Goal: Information Seeking & Learning: Check status

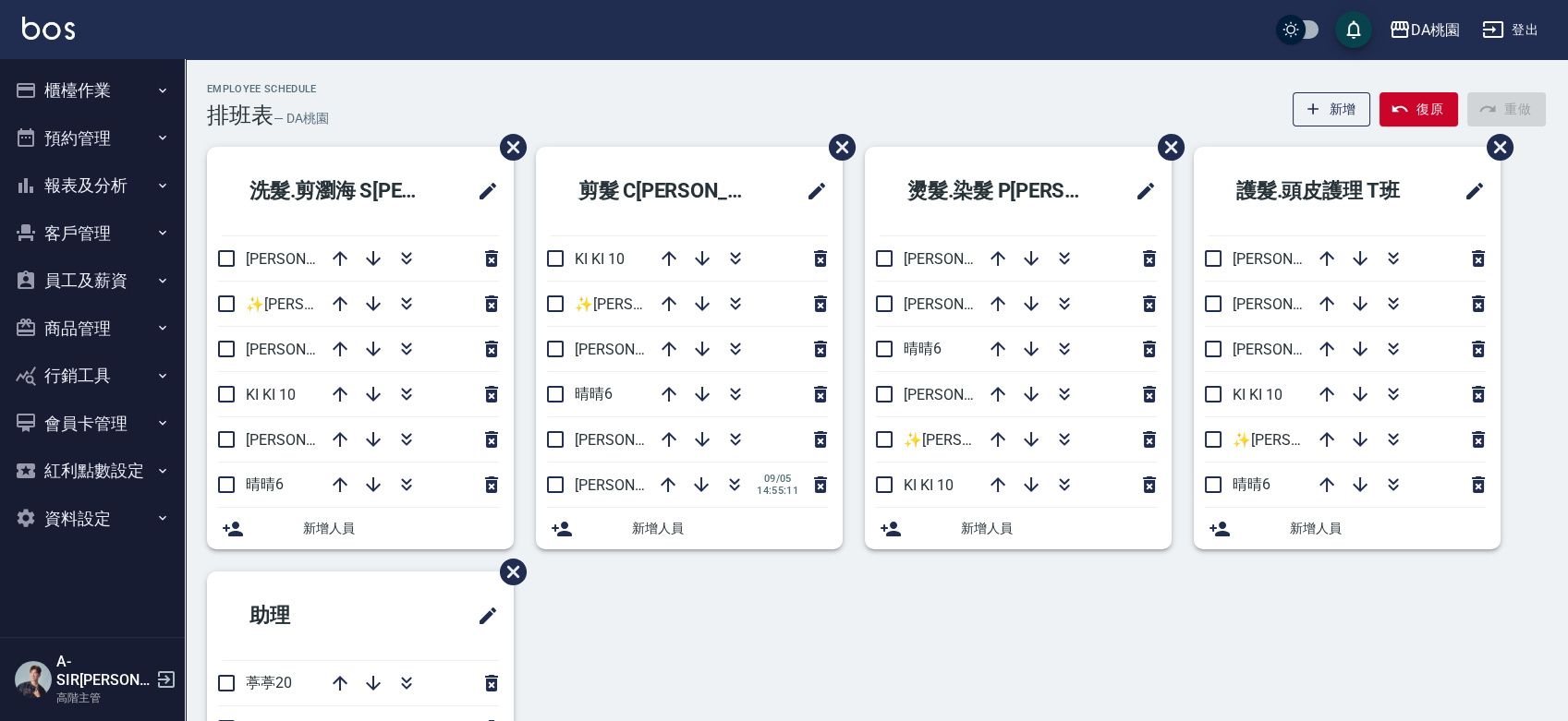
click at [89, 273] on button "員工及薪資" at bounding box center [92, 281] width 170 height 48
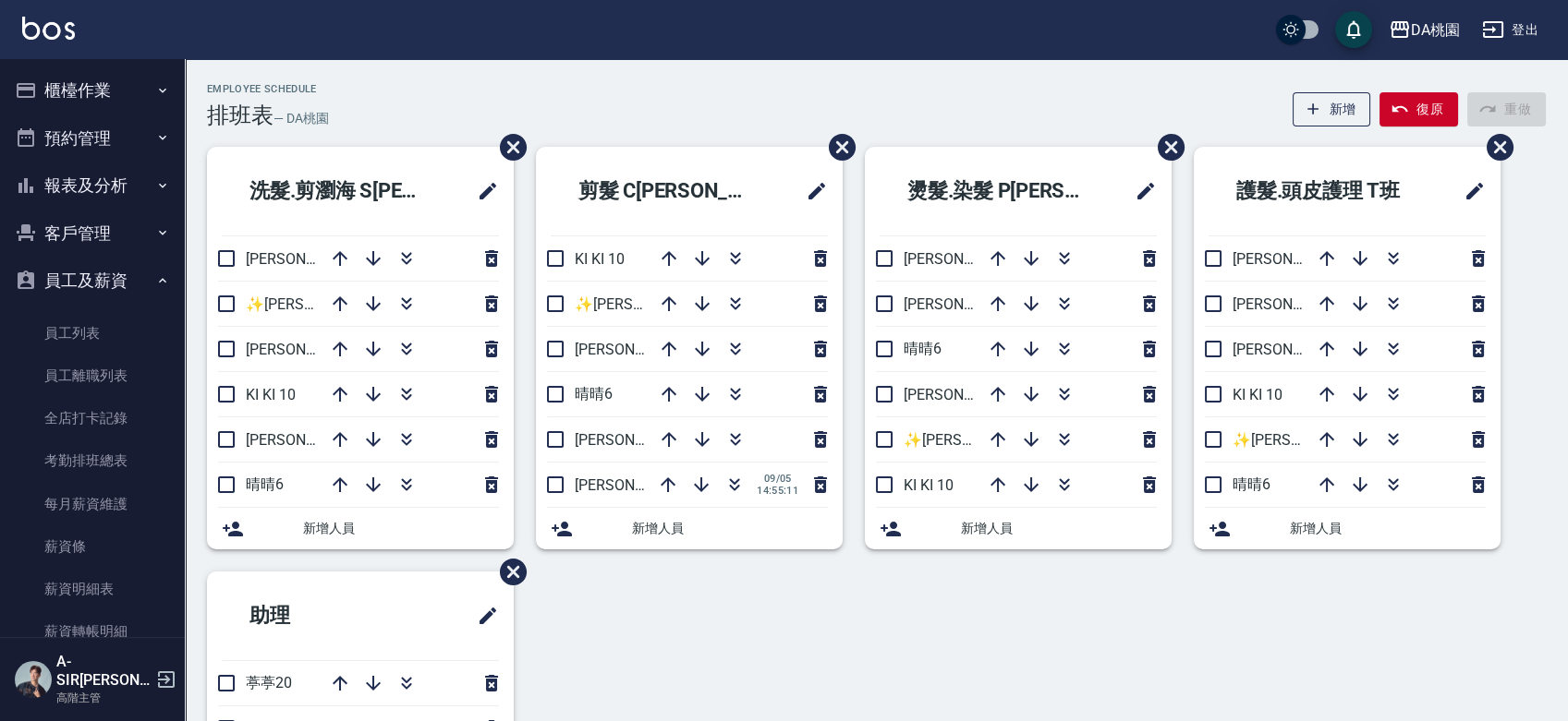
click at [119, 188] on button "報表及分析" at bounding box center [92, 186] width 170 height 48
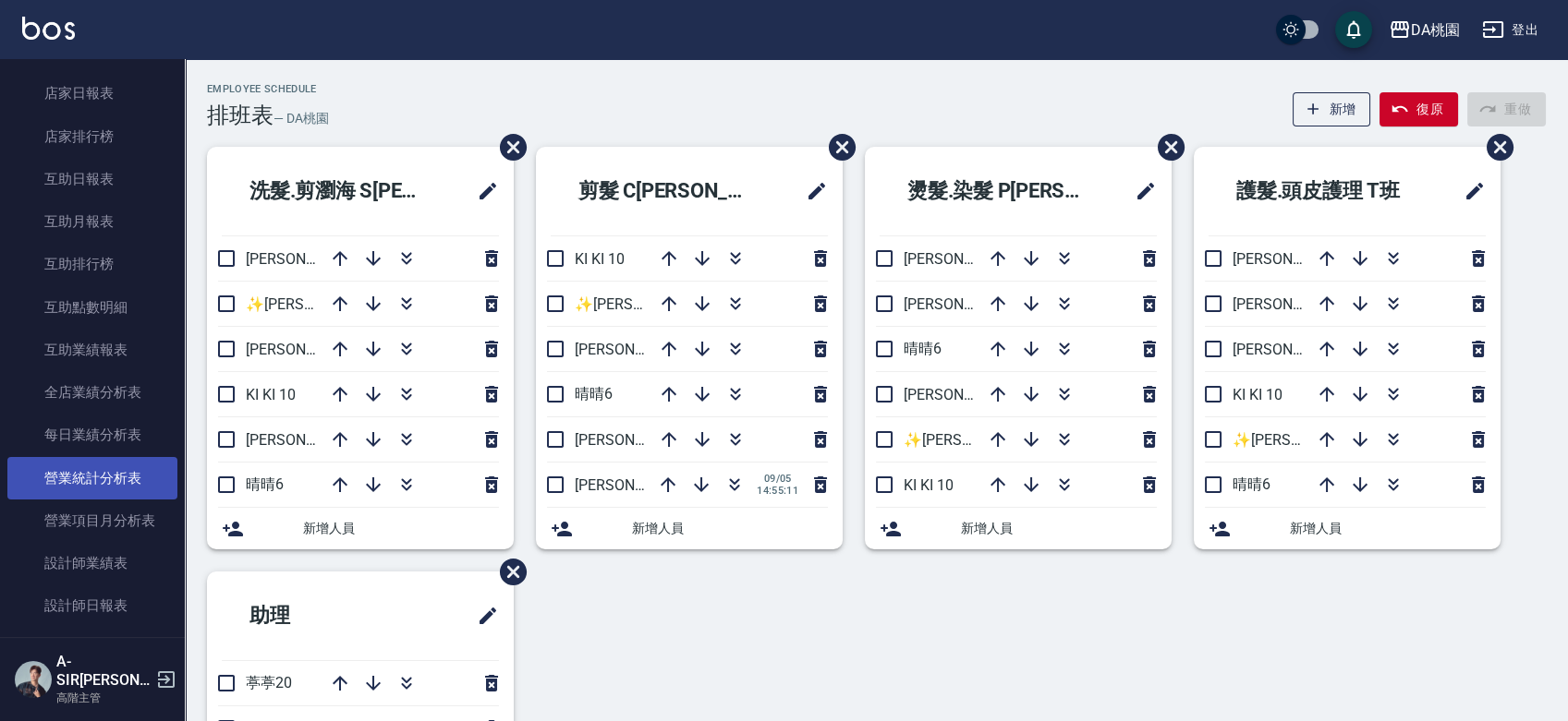
scroll to position [308, 0]
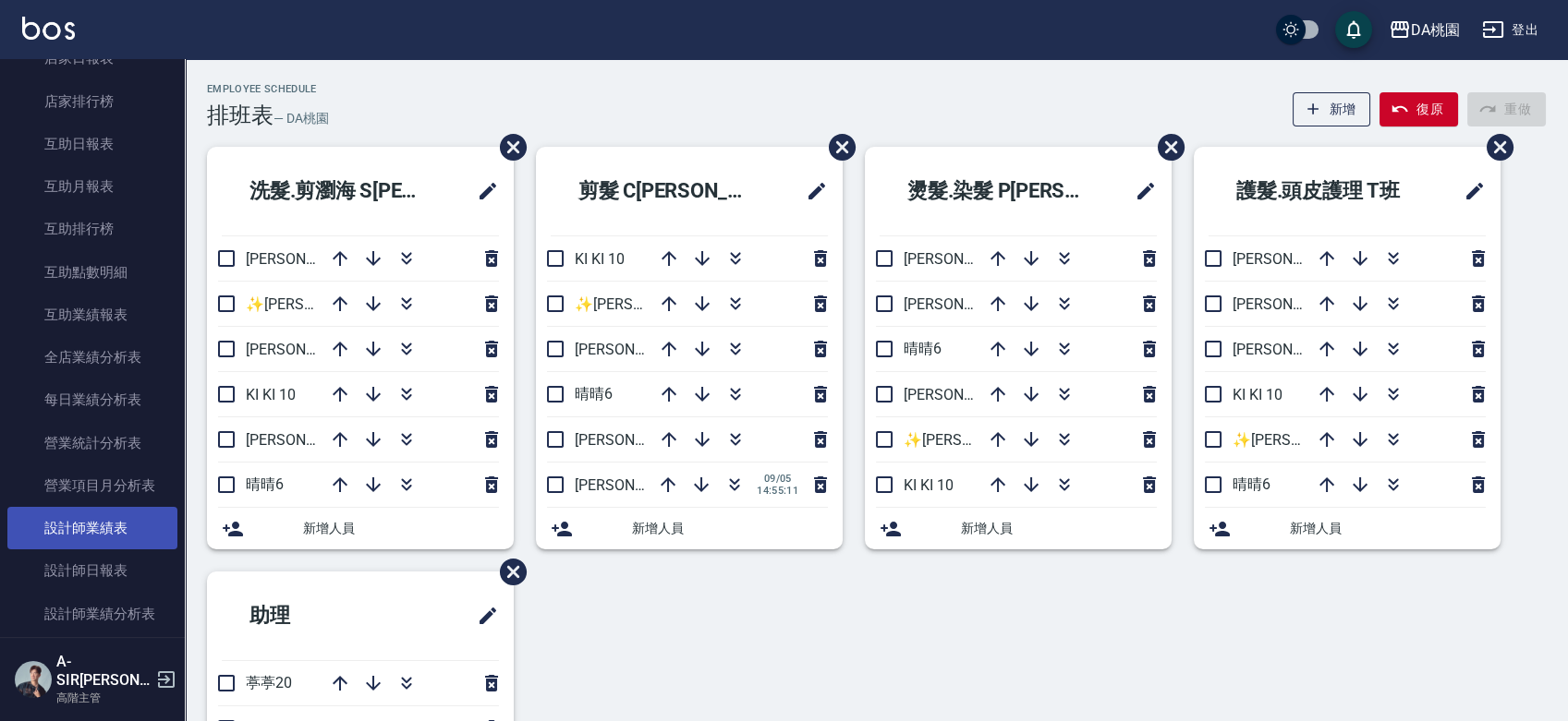
click at [112, 525] on link "設計師業績表" at bounding box center [92, 528] width 170 height 42
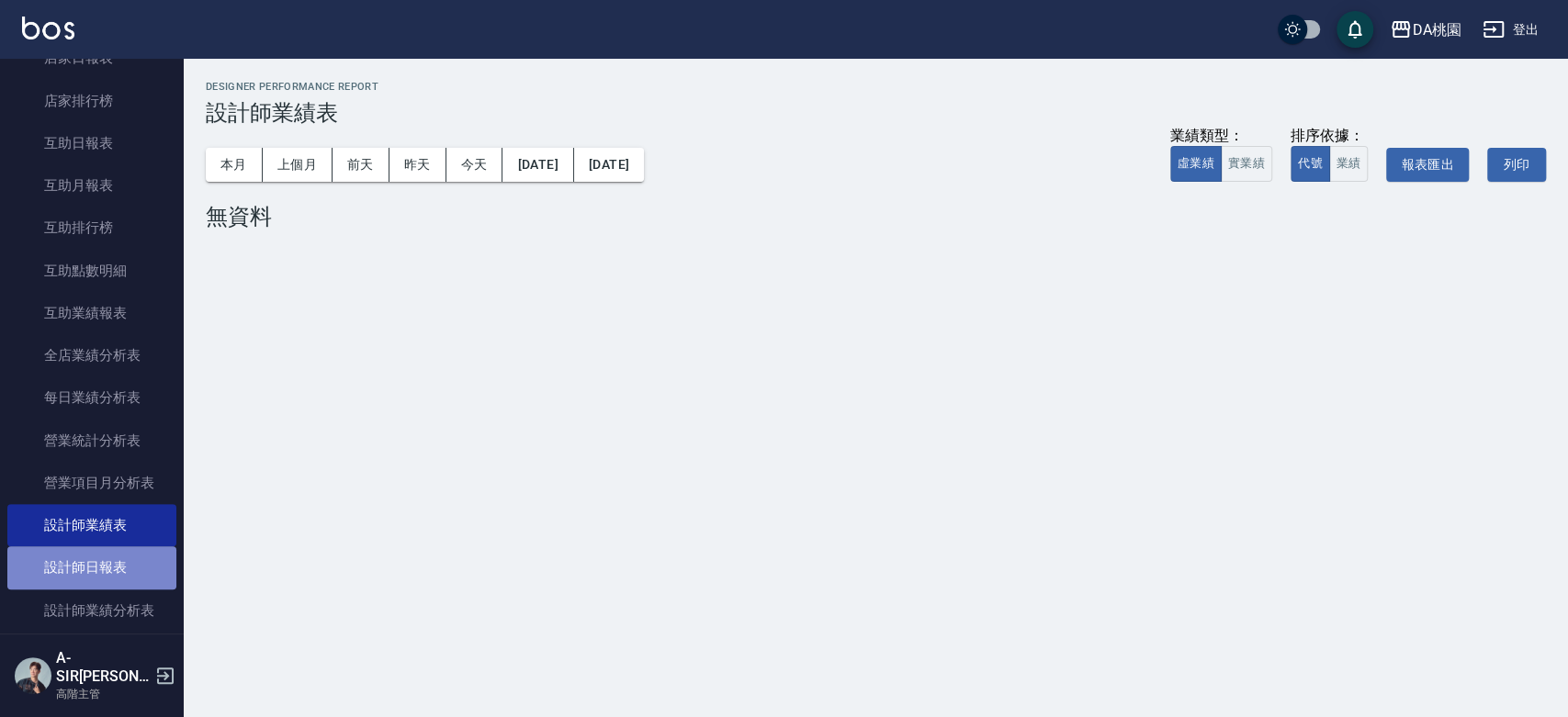
click at [110, 569] on link "設計師日報表" at bounding box center [92, 568] width 169 height 42
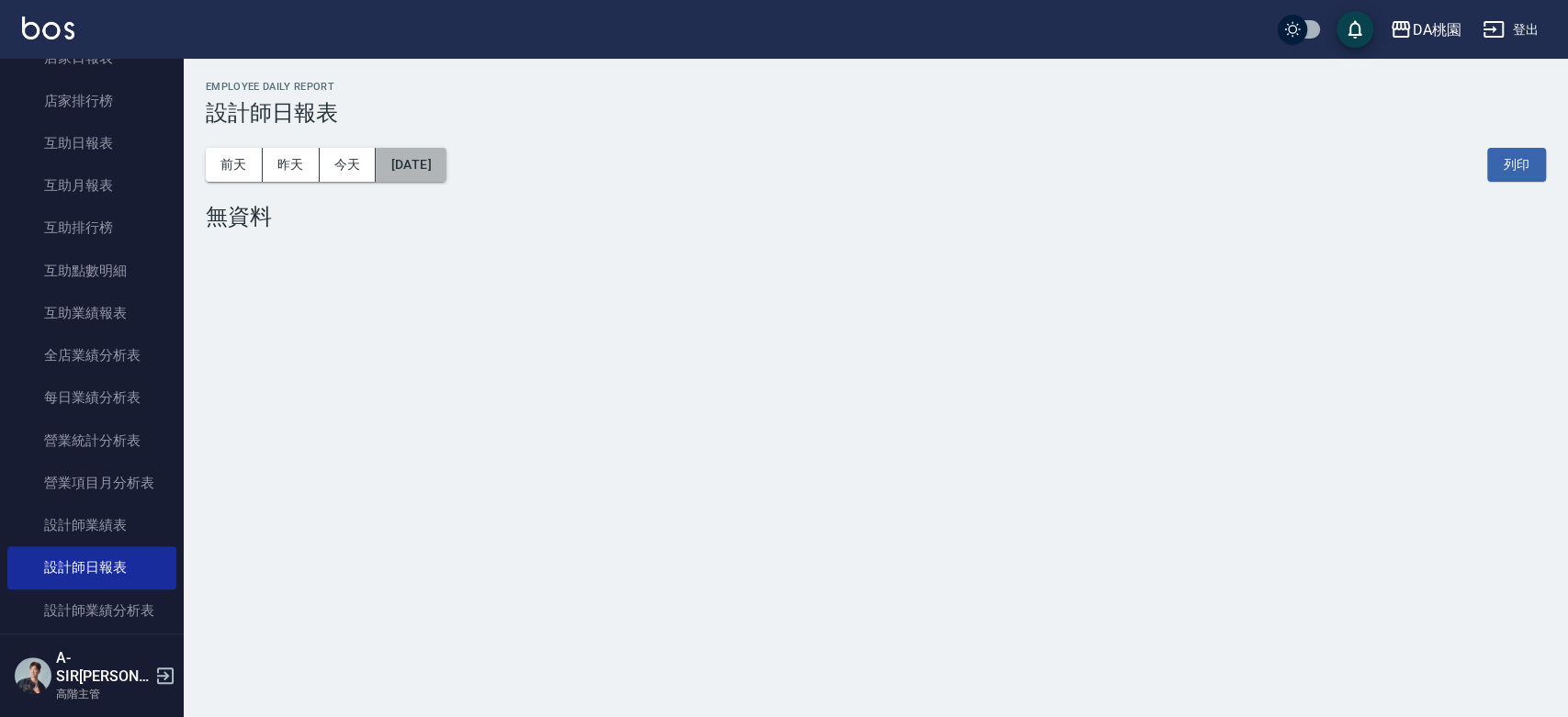
click at [413, 165] on button "[DATE]" at bounding box center [410, 165] width 70 height 34
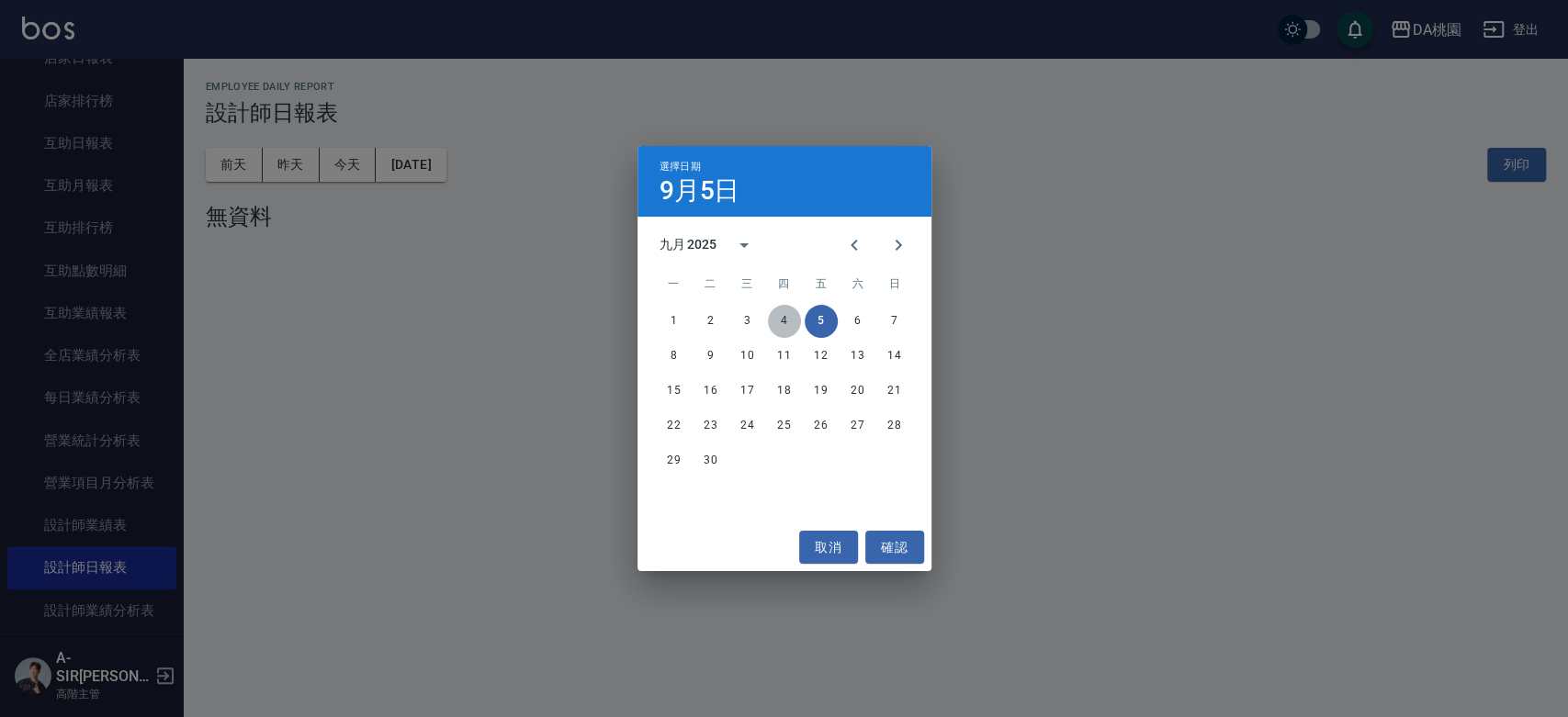
click at [789, 321] on button "4" at bounding box center [784, 322] width 34 height 34
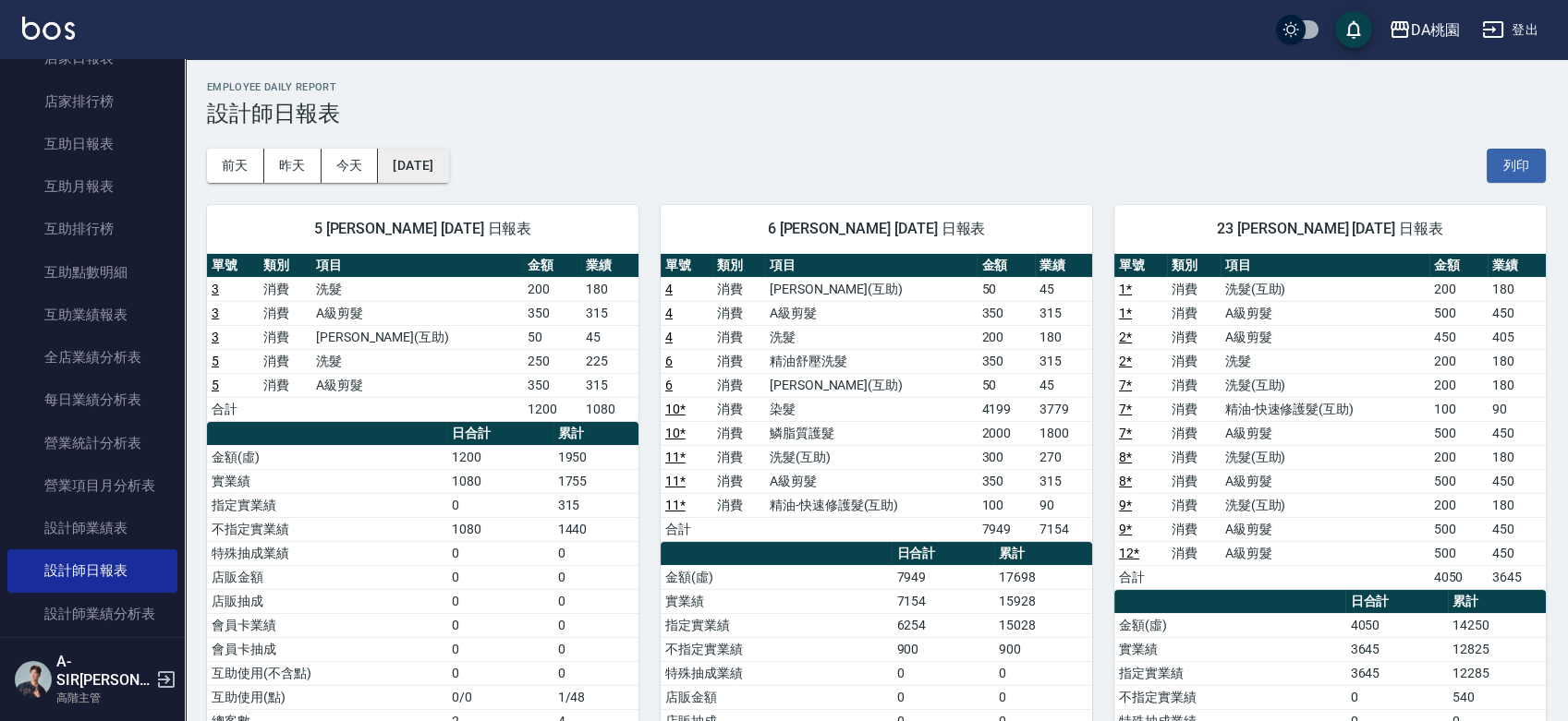
click at [448, 170] on button "[DATE]" at bounding box center [412, 166] width 70 height 35
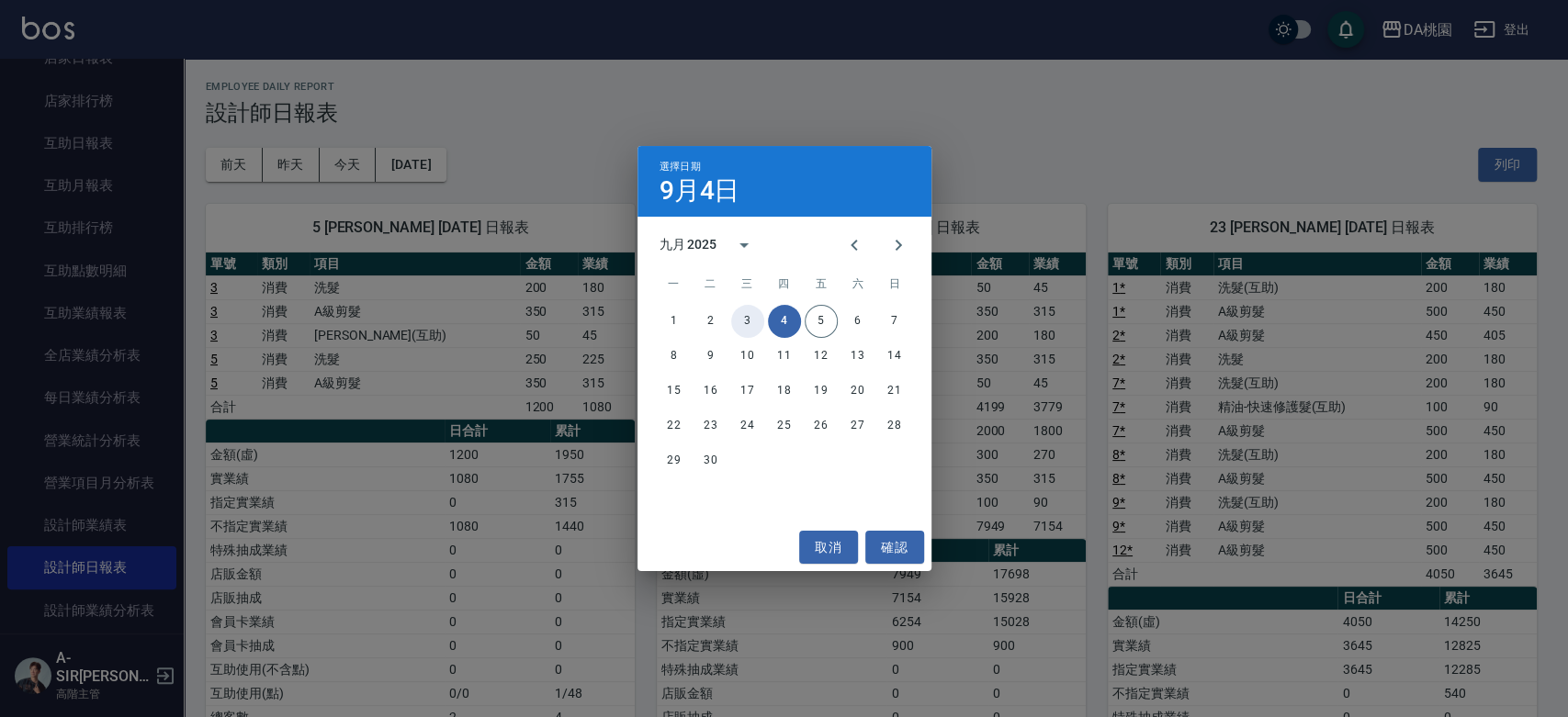
drag, startPoint x: 746, startPoint y: 316, endPoint x: 813, endPoint y: 520, distance: 214.7
click at [813, 520] on div "1 2 3 4 5 6 7 8 9 10 11 12 13 14 15 16 17 18 19 20 21 22 23 24 25 26 27 28 29 30" at bounding box center [784, 414] width 294 height 220
click at [837, 546] on button "取消" at bounding box center [828, 549] width 58 height 34
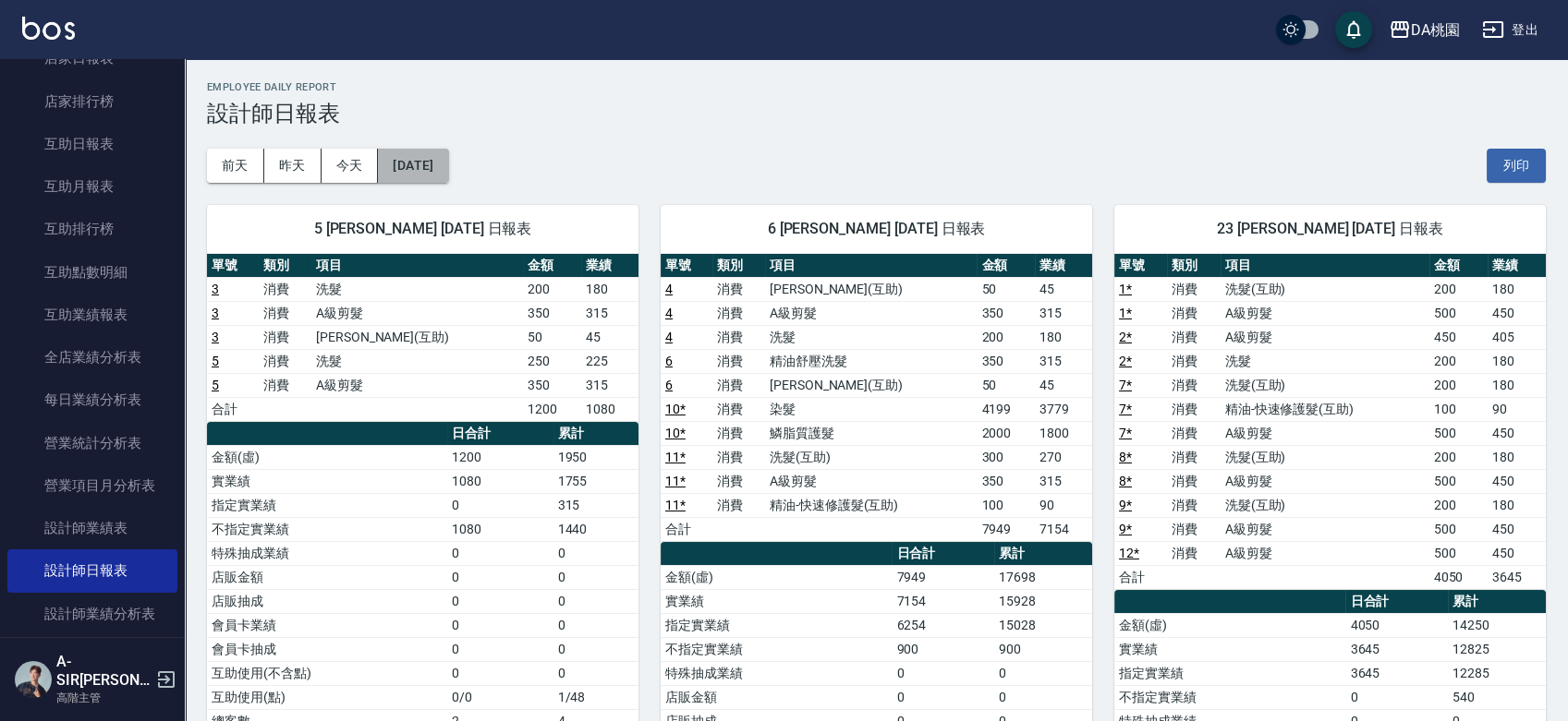
click at [448, 169] on button "[DATE]" at bounding box center [412, 166] width 70 height 35
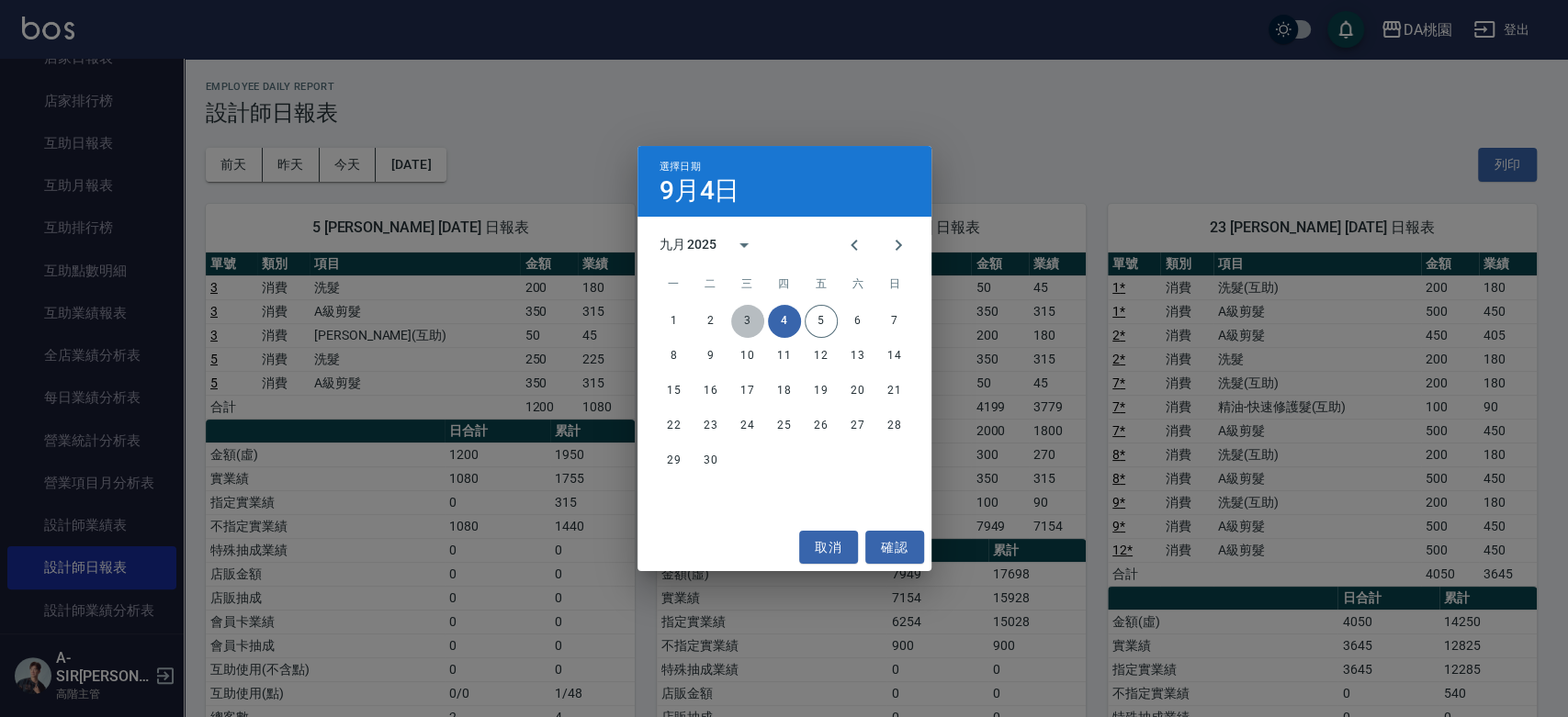
click at [750, 325] on button "3" at bounding box center [748, 322] width 34 height 34
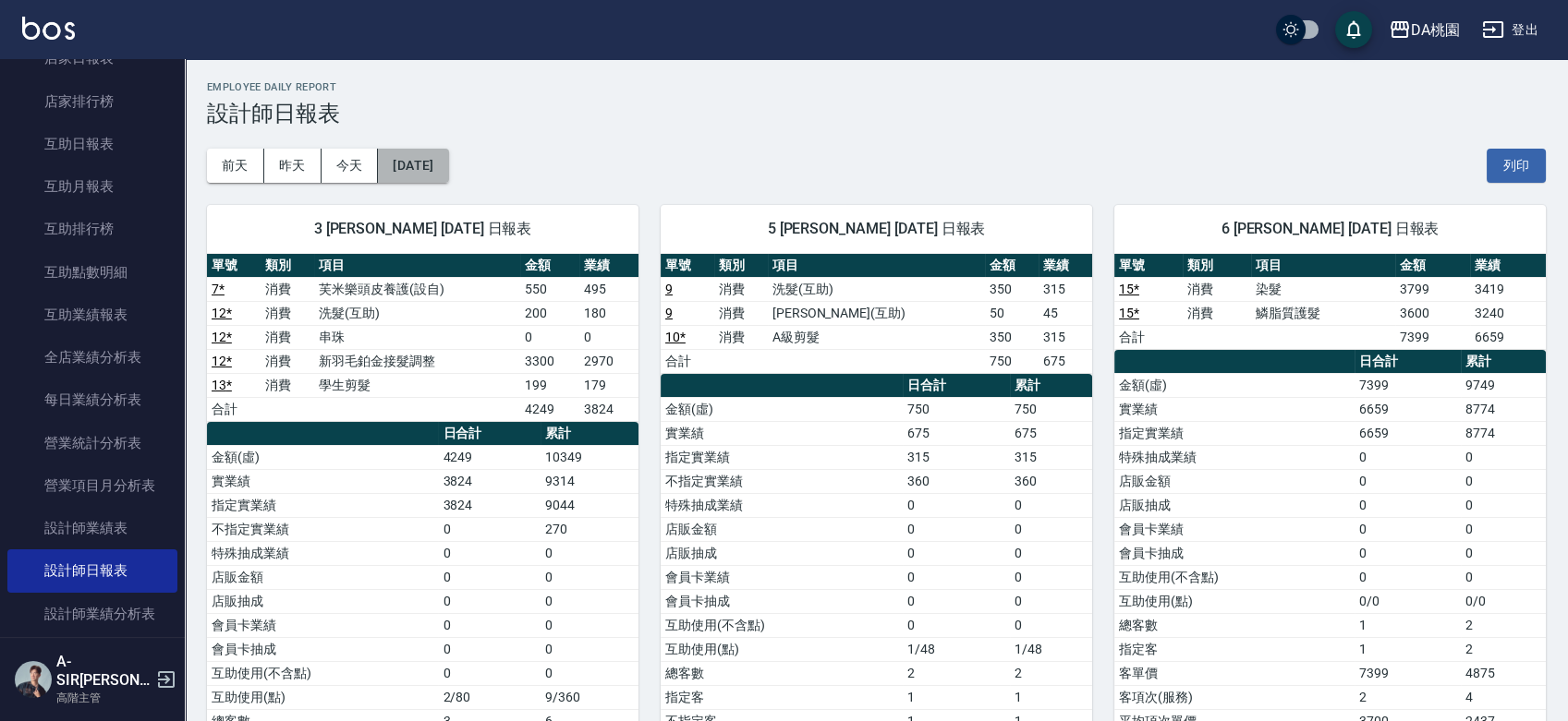
click at [448, 161] on button "[DATE]" at bounding box center [412, 166] width 70 height 35
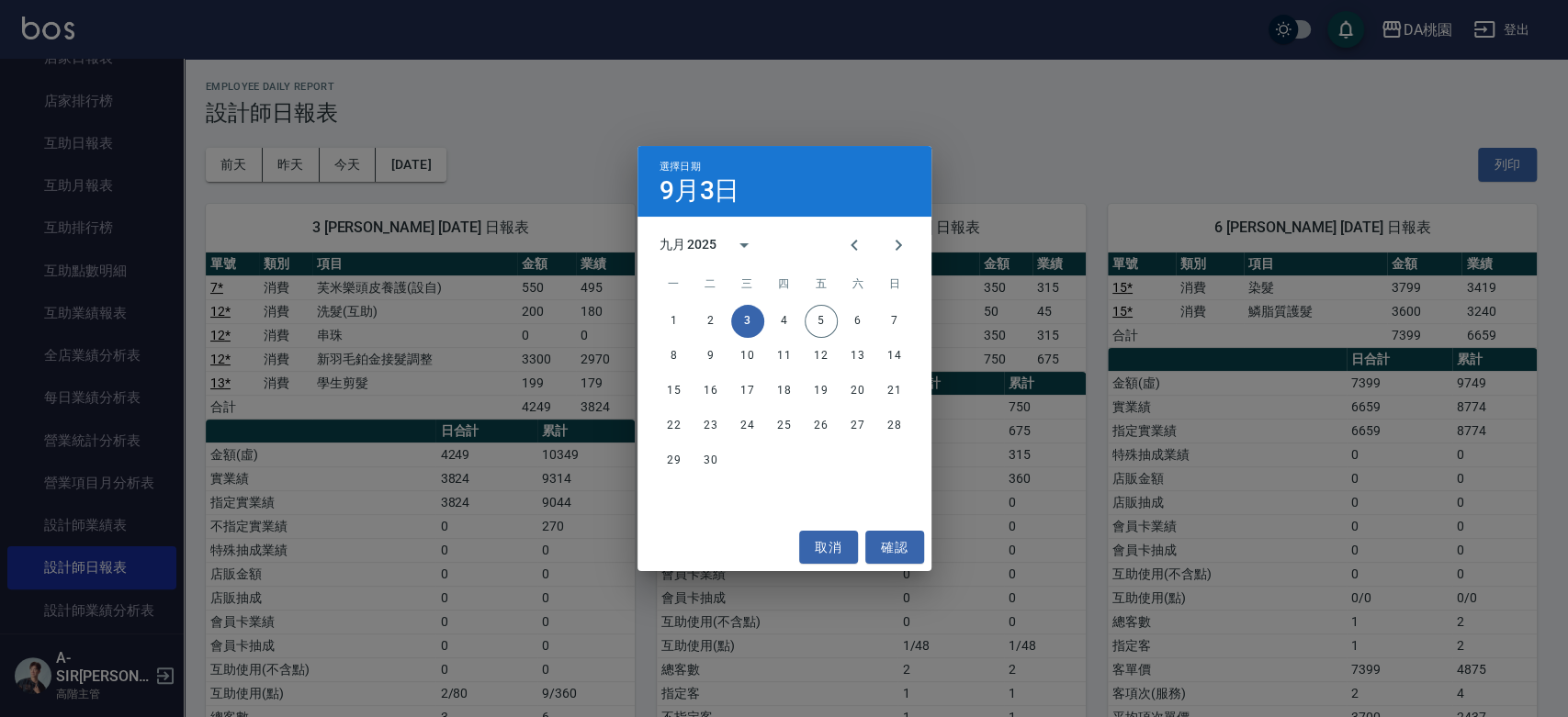
click at [840, 529] on div "取消 確認" at bounding box center [784, 548] width 294 height 49
click at [834, 538] on button "取消" at bounding box center [828, 549] width 58 height 34
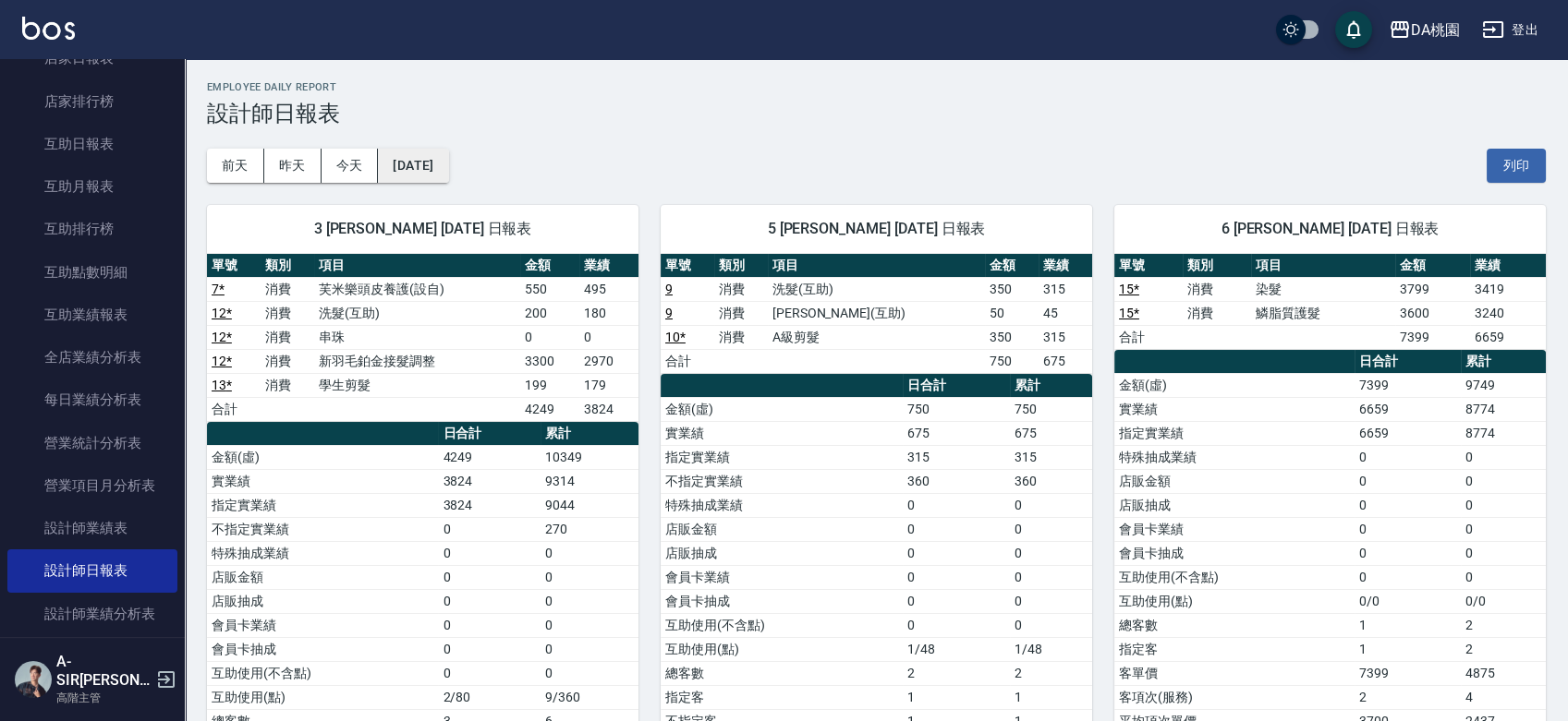
click at [448, 170] on button "[DATE]" at bounding box center [412, 166] width 70 height 35
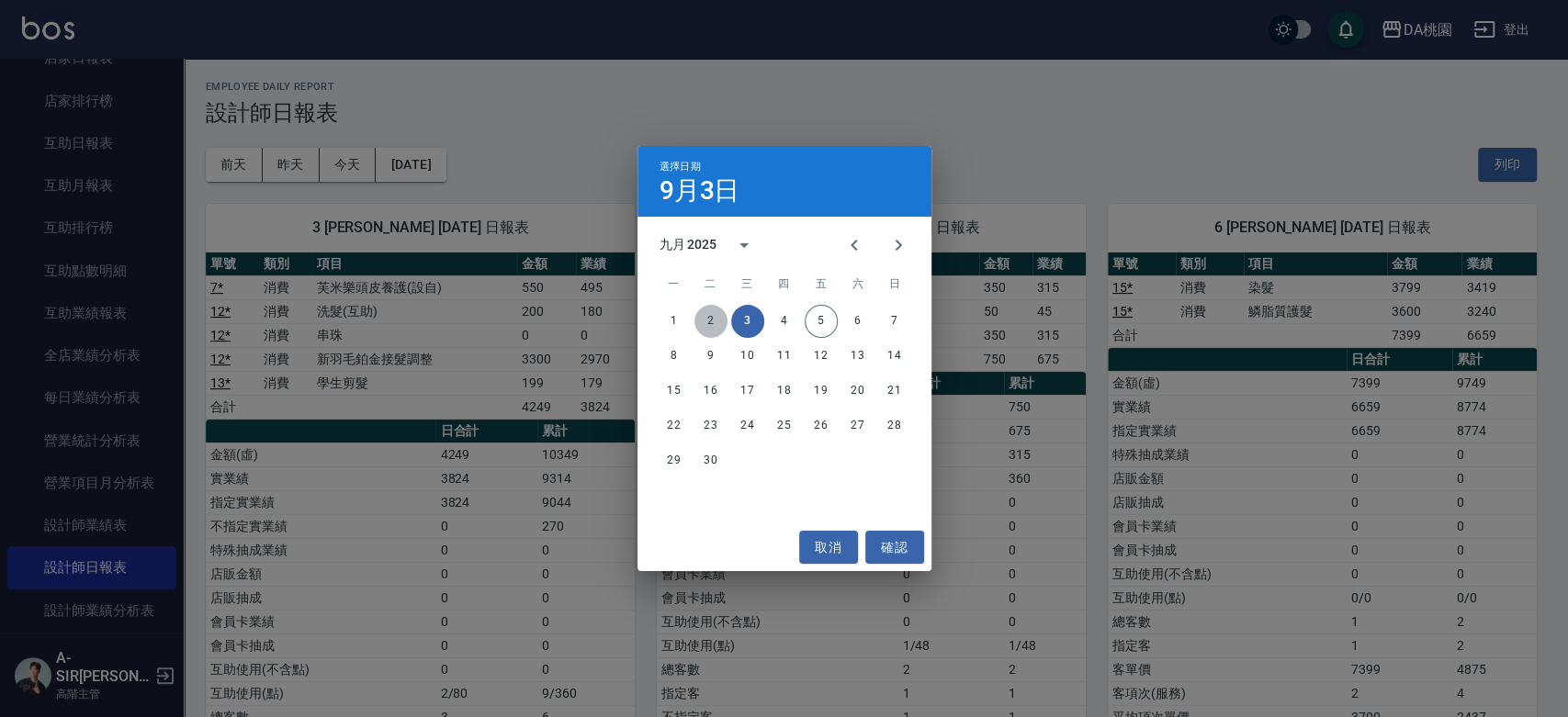
click at [709, 322] on button "2" at bounding box center [710, 322] width 34 height 34
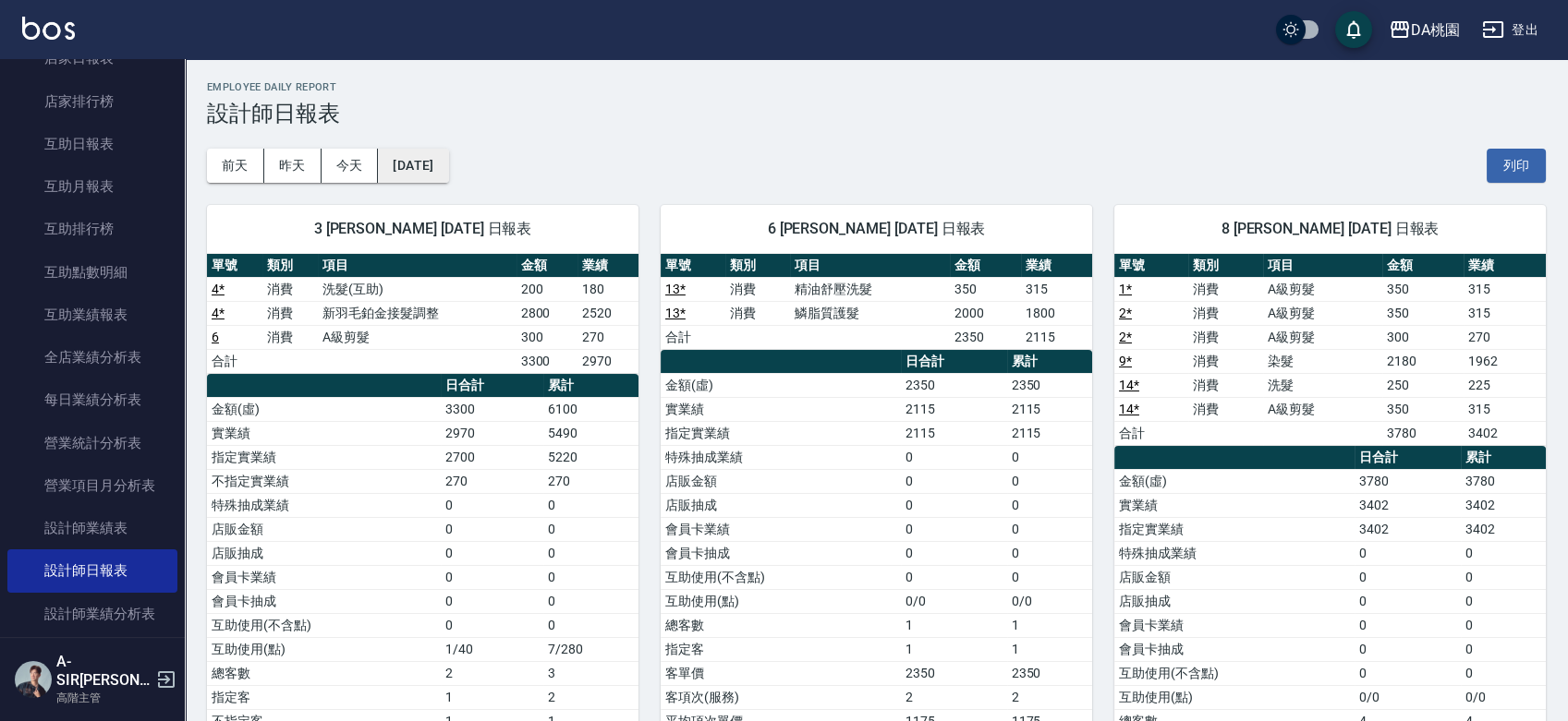
click at [448, 163] on button "[DATE]" at bounding box center [412, 166] width 70 height 35
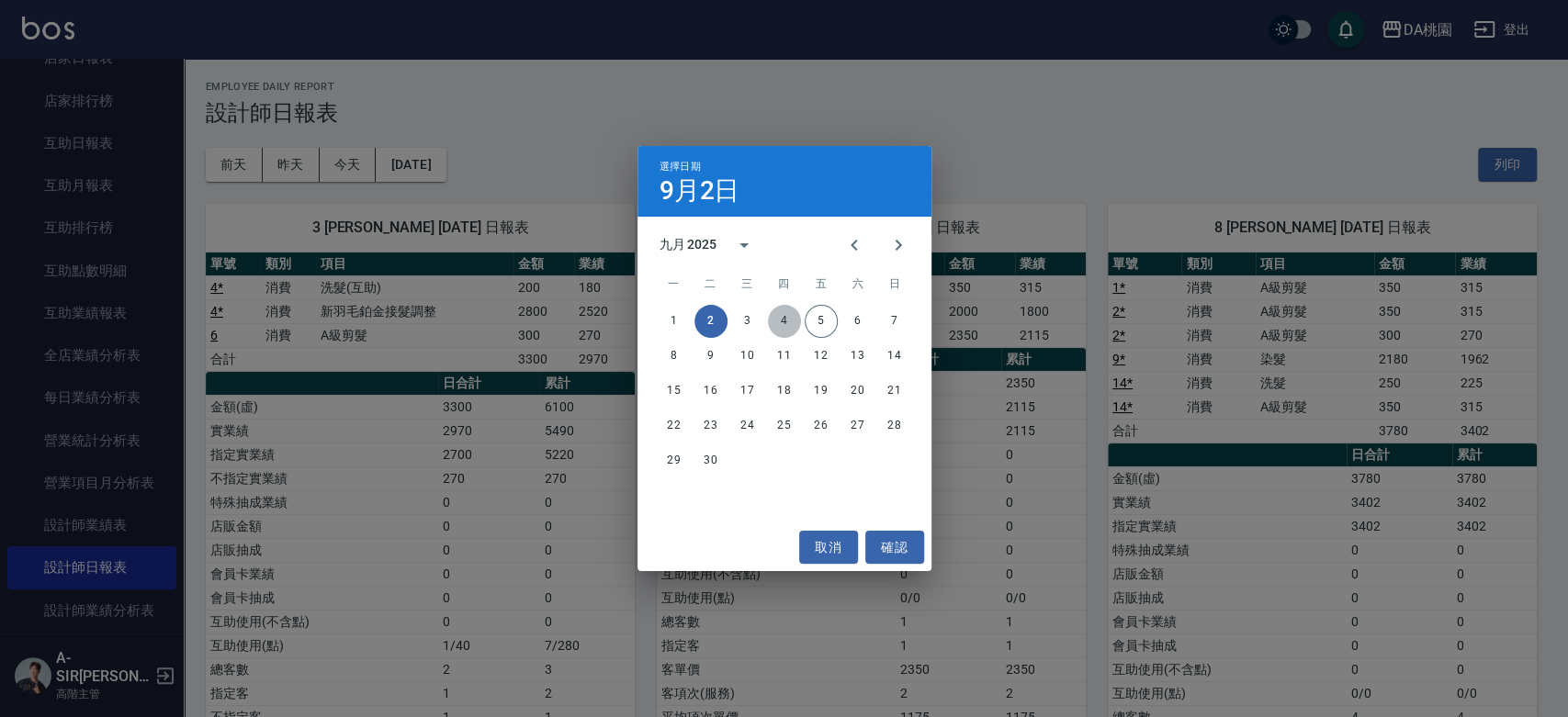
click at [787, 321] on button "4" at bounding box center [784, 322] width 34 height 34
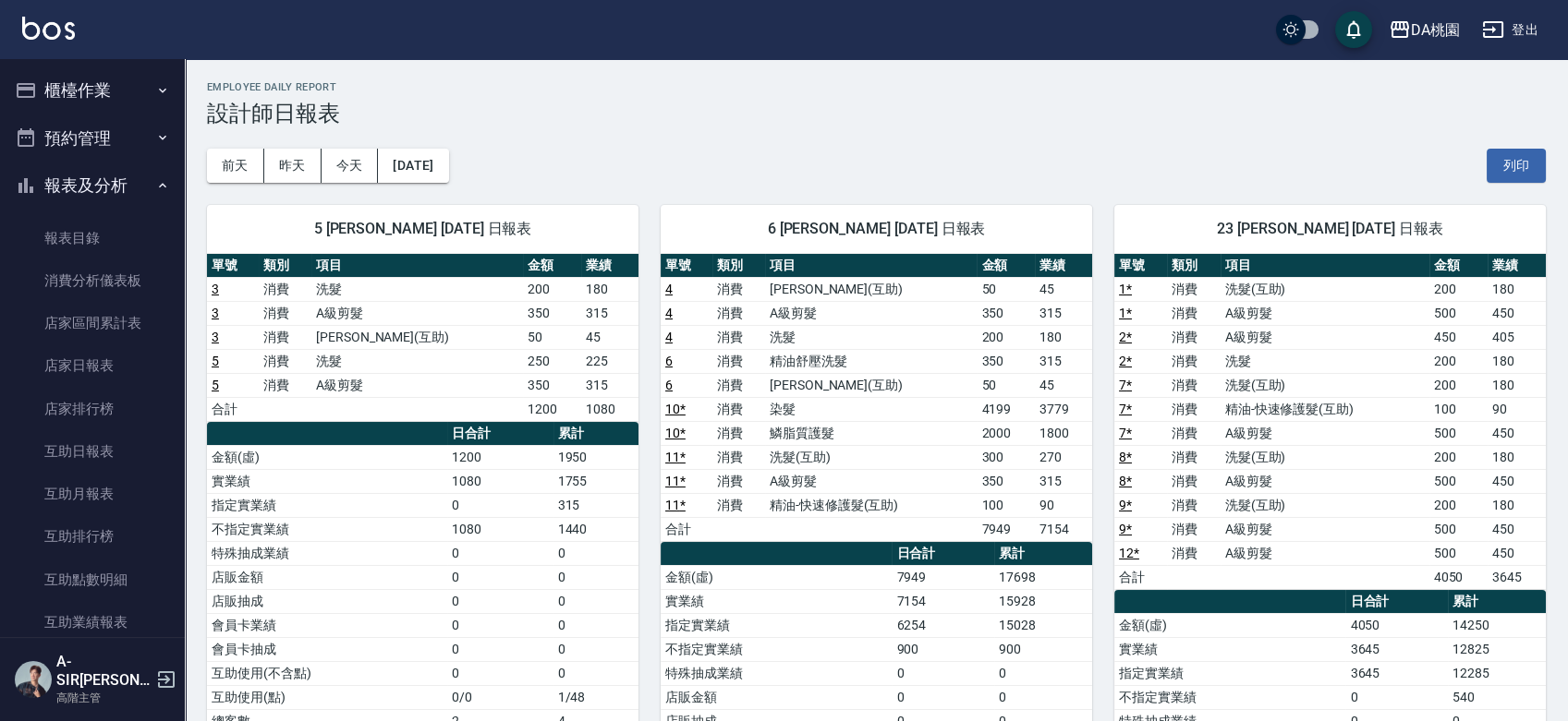
click at [86, 99] on button "櫃檯作業" at bounding box center [92, 90] width 170 height 48
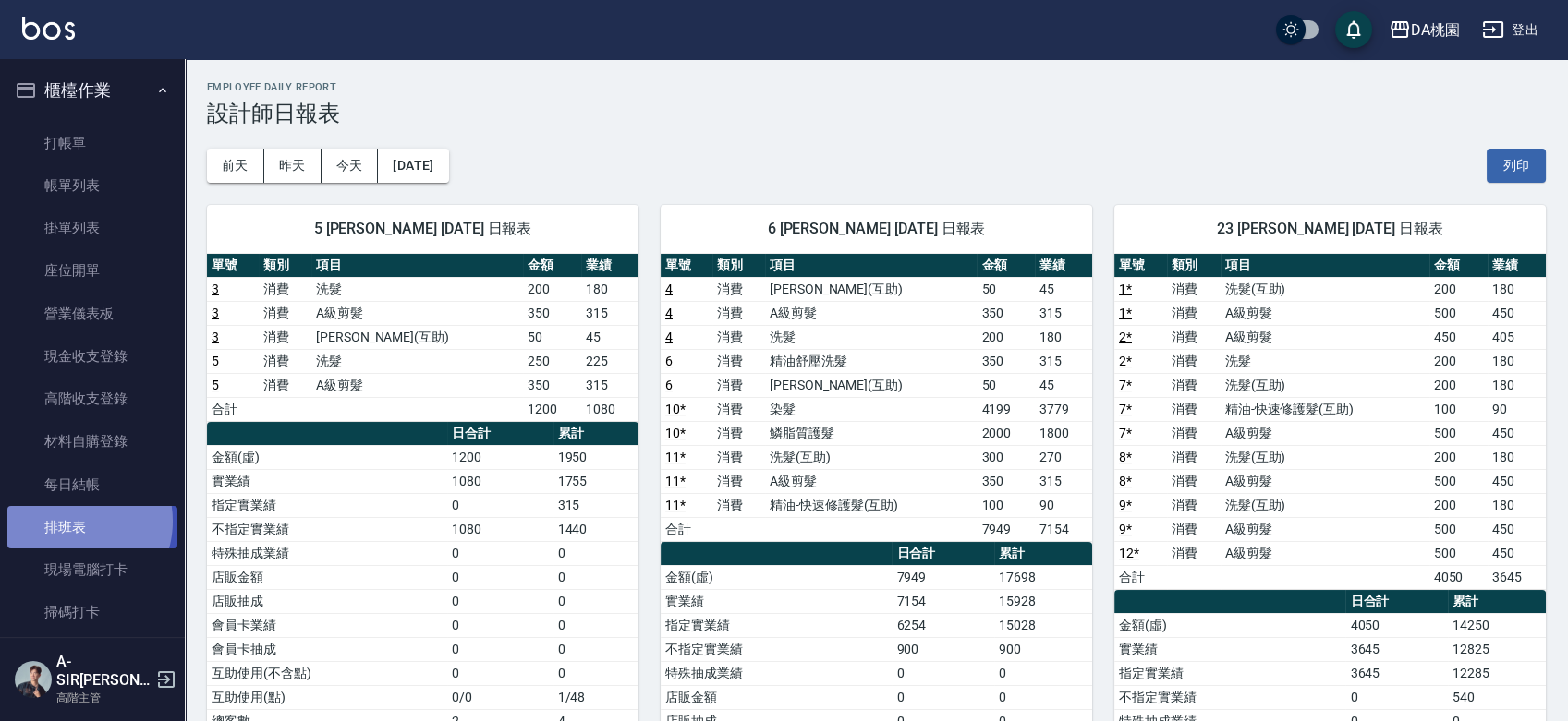
click at [74, 522] on link "排班表" at bounding box center [92, 528] width 170 height 42
